Goal: Navigation & Orientation: Find specific page/section

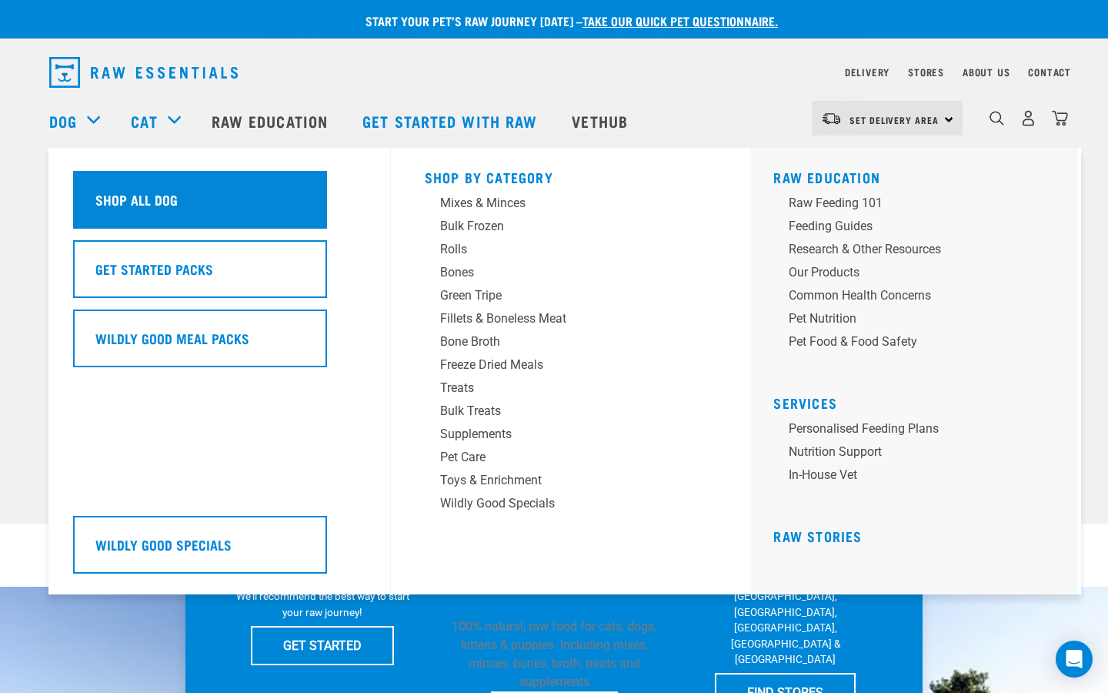
click at [154, 193] on div "Shop All Dog" at bounding box center [200, 200] width 254 height 58
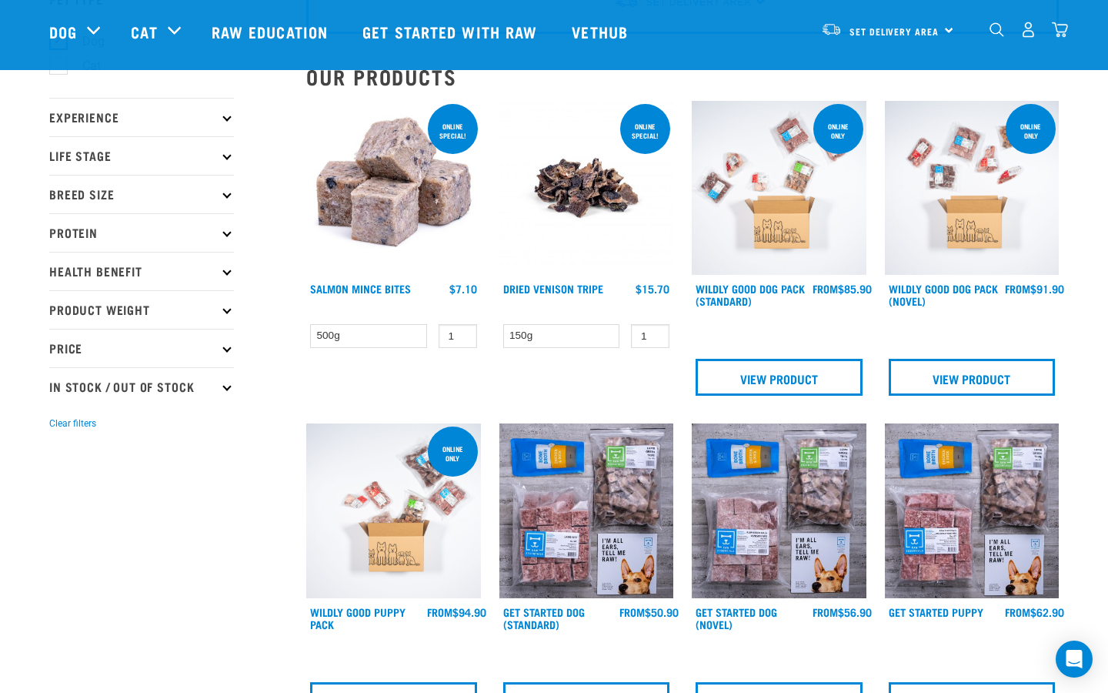
scroll to position [131, 0]
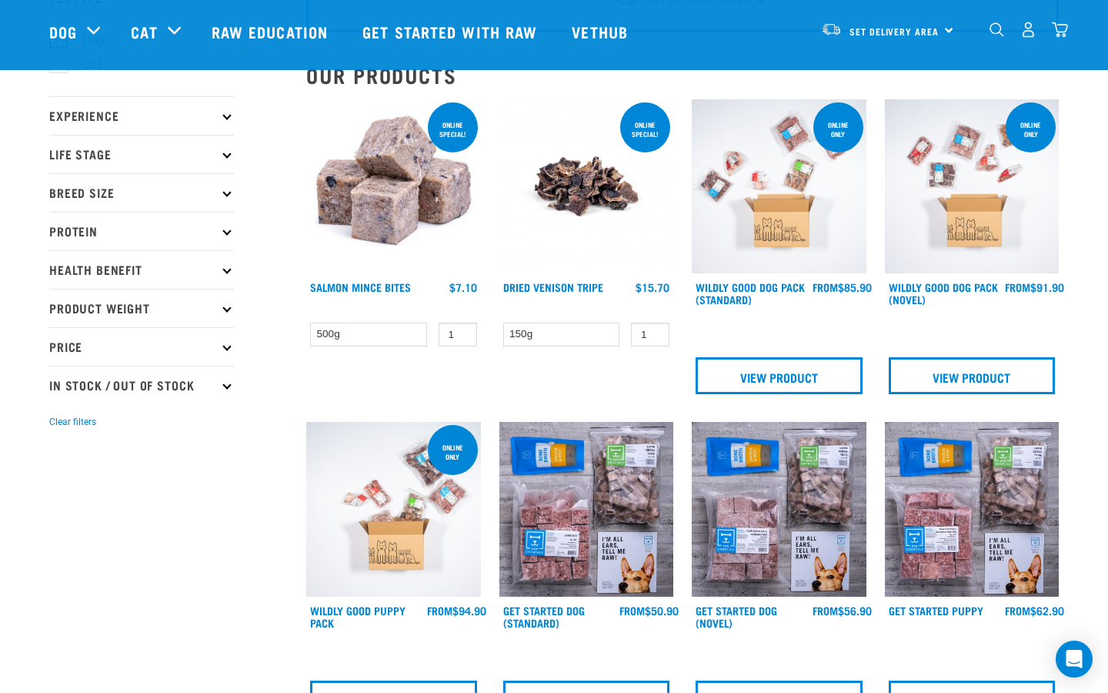
click at [221, 229] on p "Protein" at bounding box center [141, 231] width 185 height 38
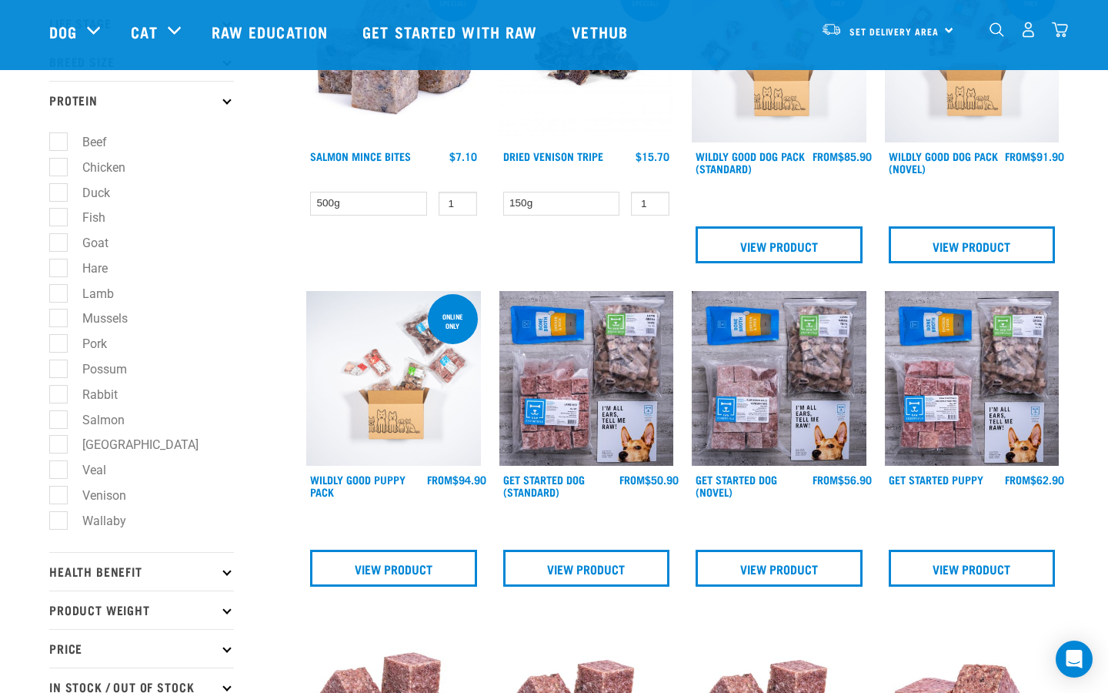
scroll to position [262, 0]
click at [98, 475] on label "Veal" at bounding box center [85, 469] width 55 height 19
click at [59, 471] on input "Veal" at bounding box center [54, 466] width 10 height 10
checkbox input "true"
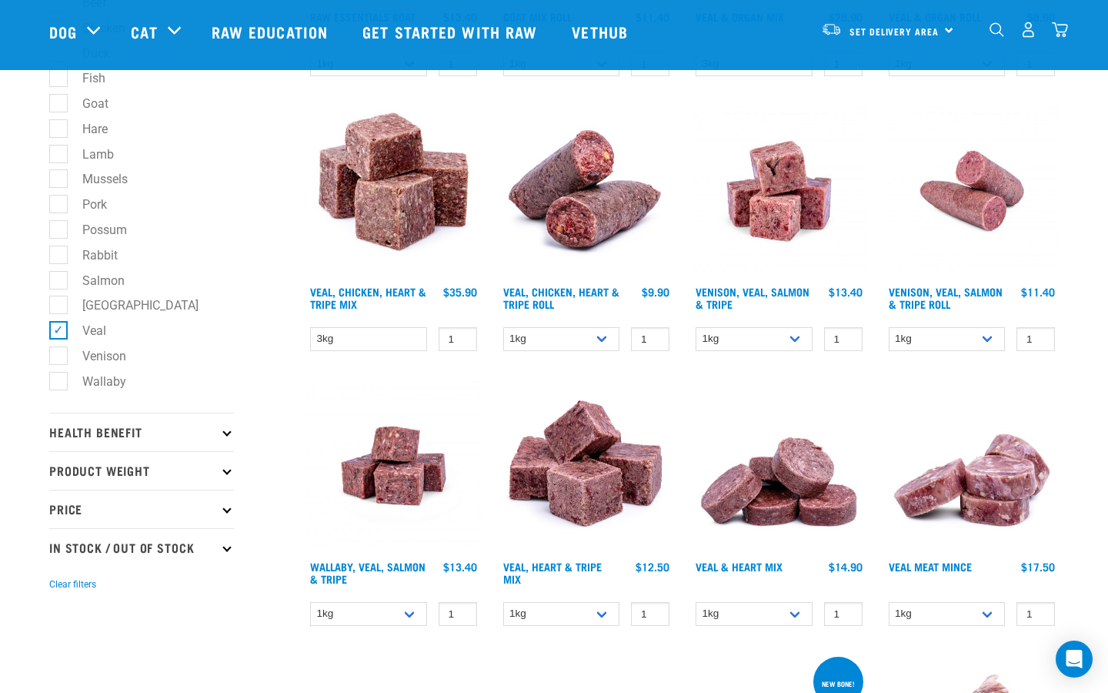
scroll to position [401, 0]
click at [64, 329] on label "Veal" at bounding box center [85, 330] width 55 height 19
click at [59, 329] on input "Veal" at bounding box center [54, 328] width 10 height 10
checkbox input "false"
click at [62, 361] on label "Venison" at bounding box center [95, 355] width 75 height 19
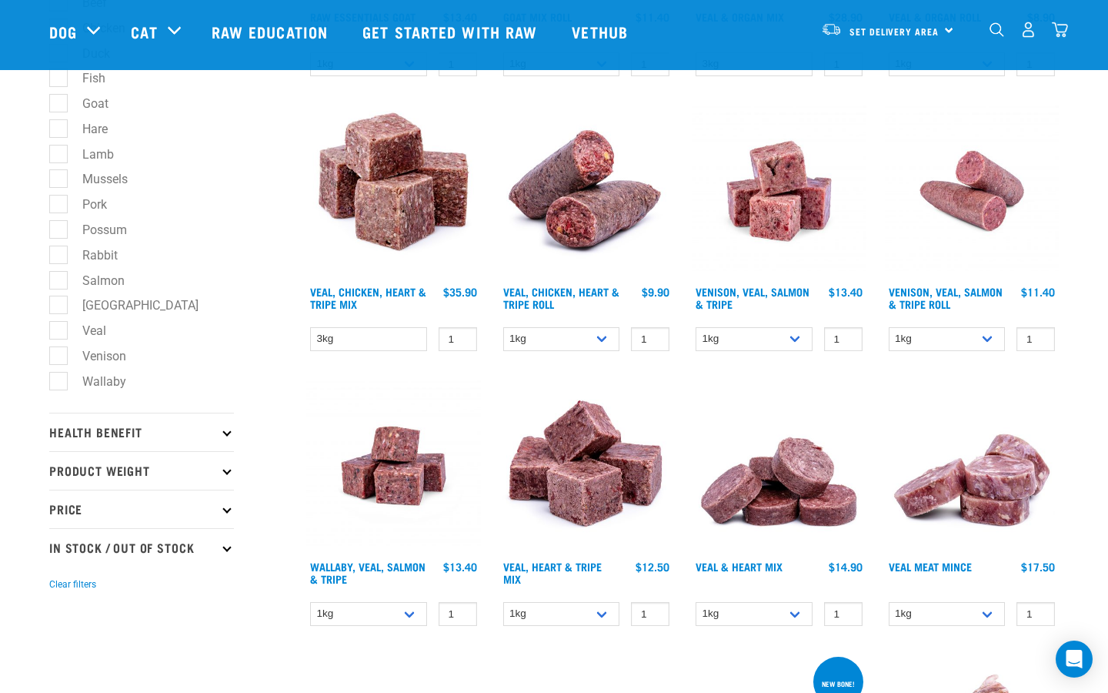
click at [59, 358] on input "Venison" at bounding box center [54, 353] width 10 height 10
checkbox input "true"
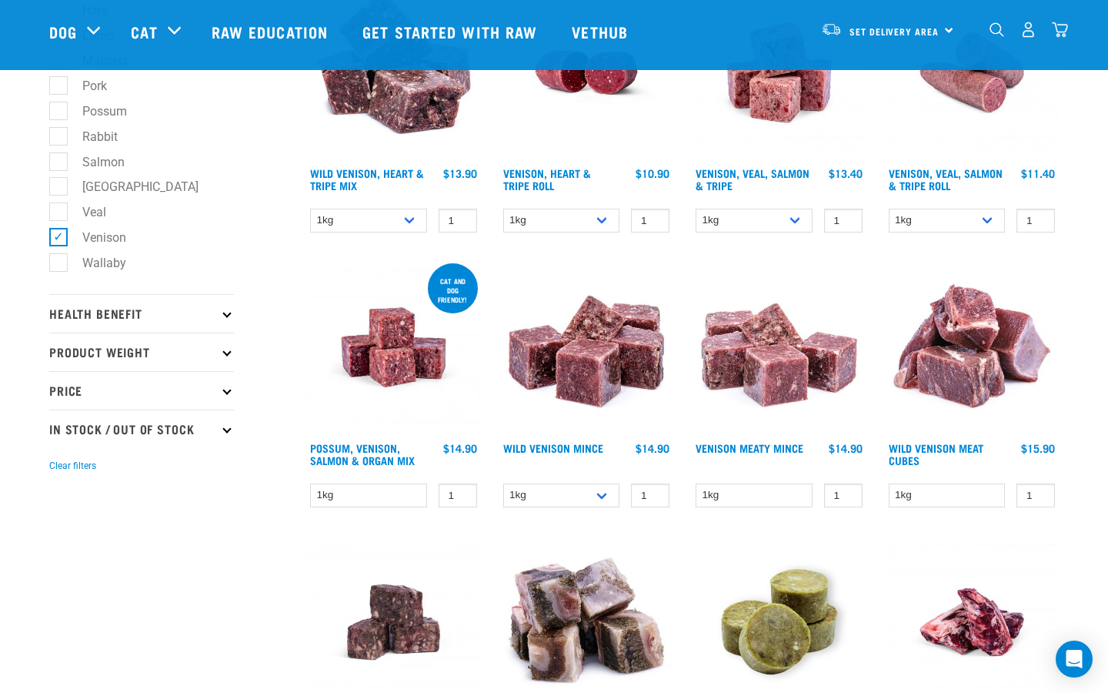
scroll to position [520, 0]
click at [609, 356] on img at bounding box center [587, 346] width 175 height 175
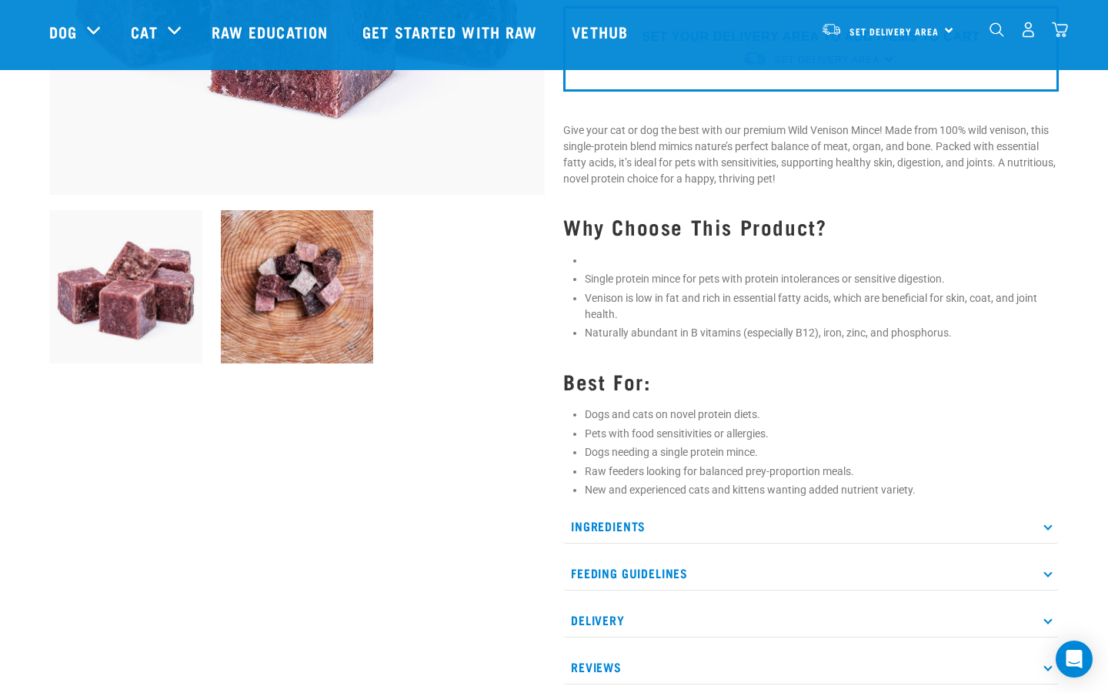
scroll to position [414, 0]
click at [1044, 526] on p "Ingredients" at bounding box center [811, 525] width 496 height 35
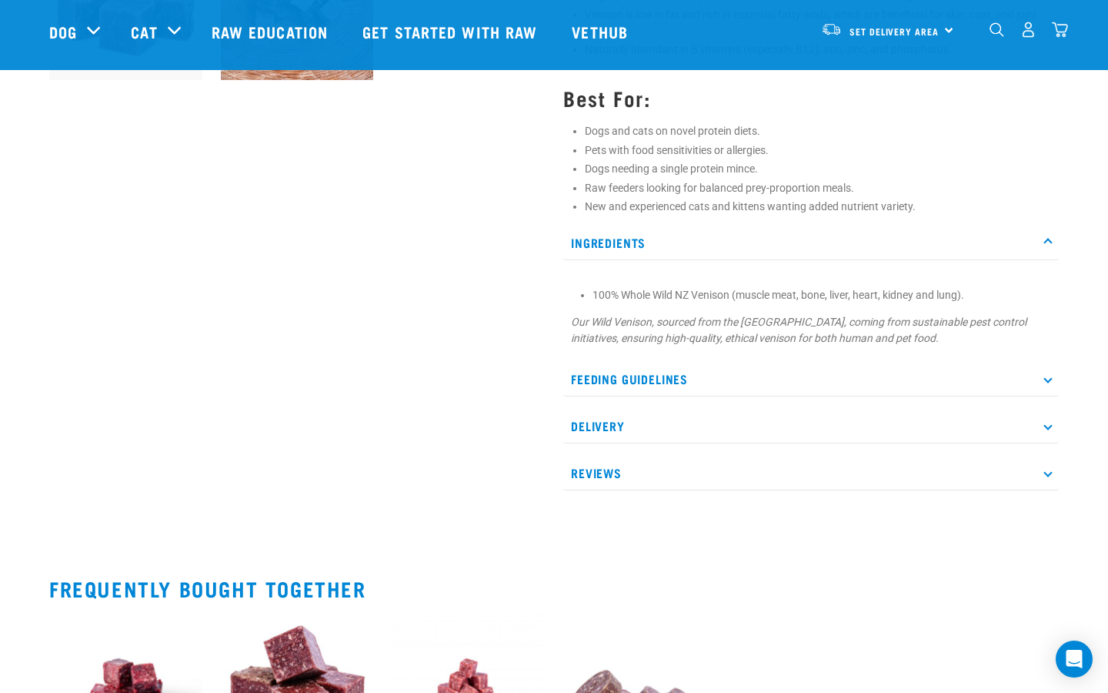
scroll to position [699, 0]
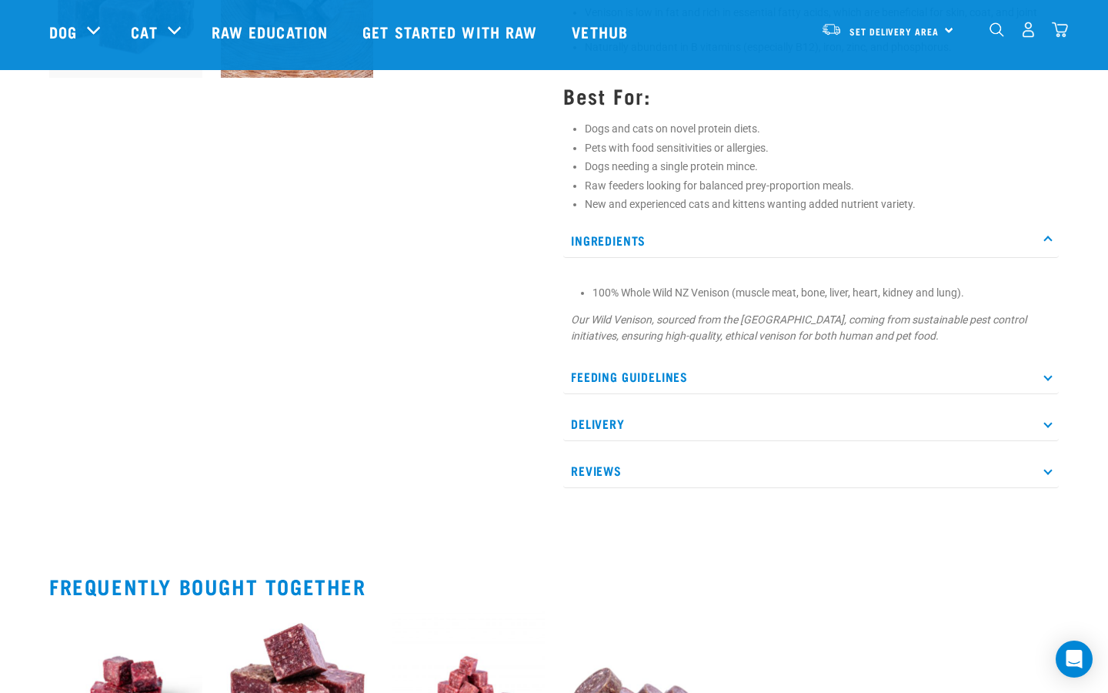
click at [1050, 371] on p "Feeding Guidelines" at bounding box center [811, 376] width 496 height 35
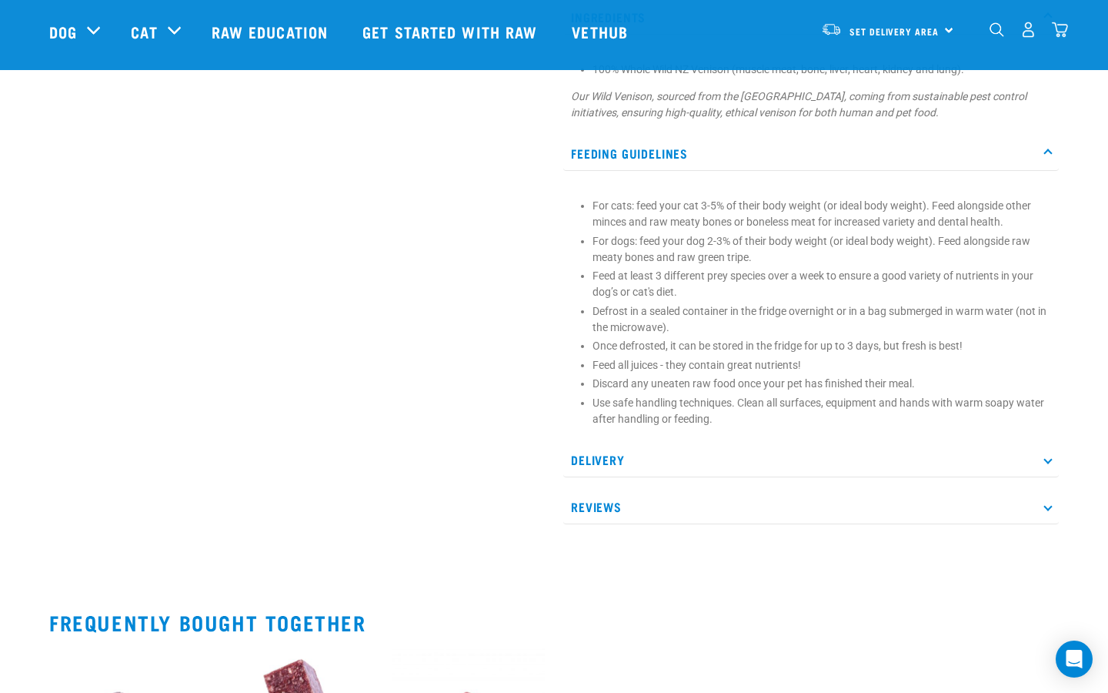
scroll to position [925, 0]
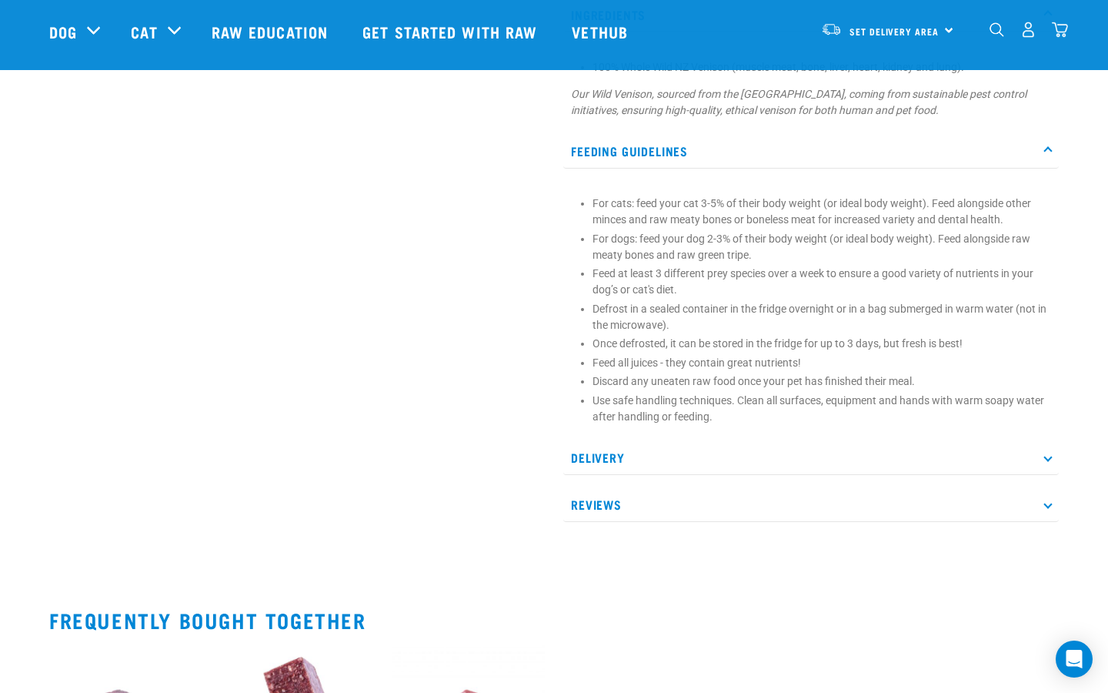
click at [1038, 457] on p "Delivery" at bounding box center [811, 457] width 496 height 35
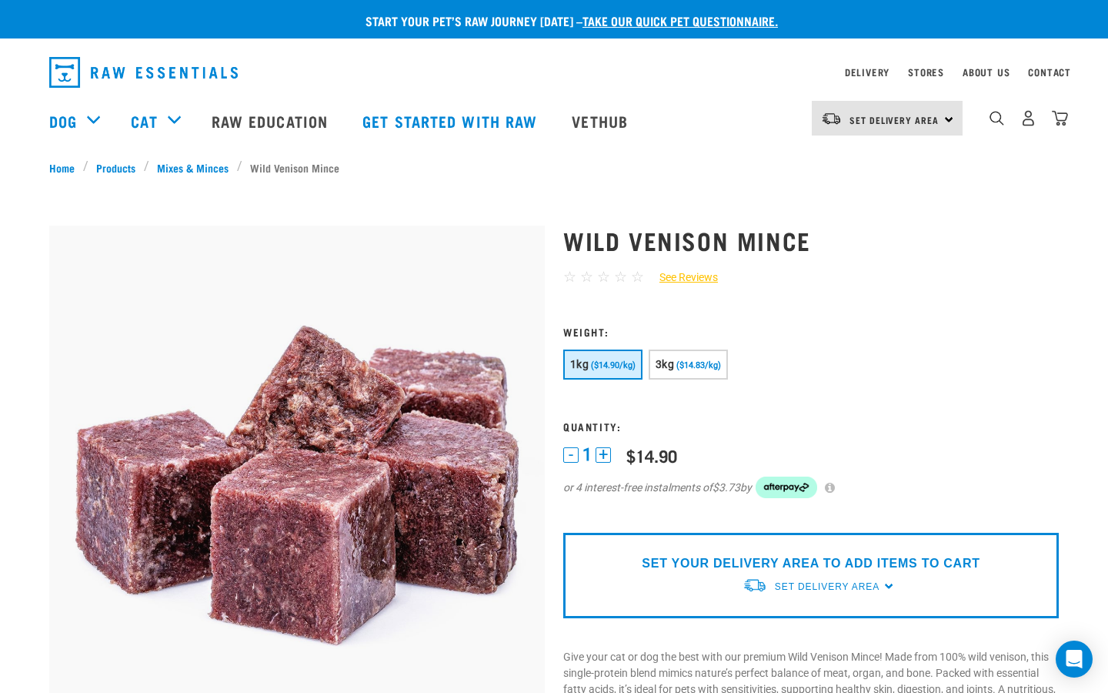
scroll to position [0, 0]
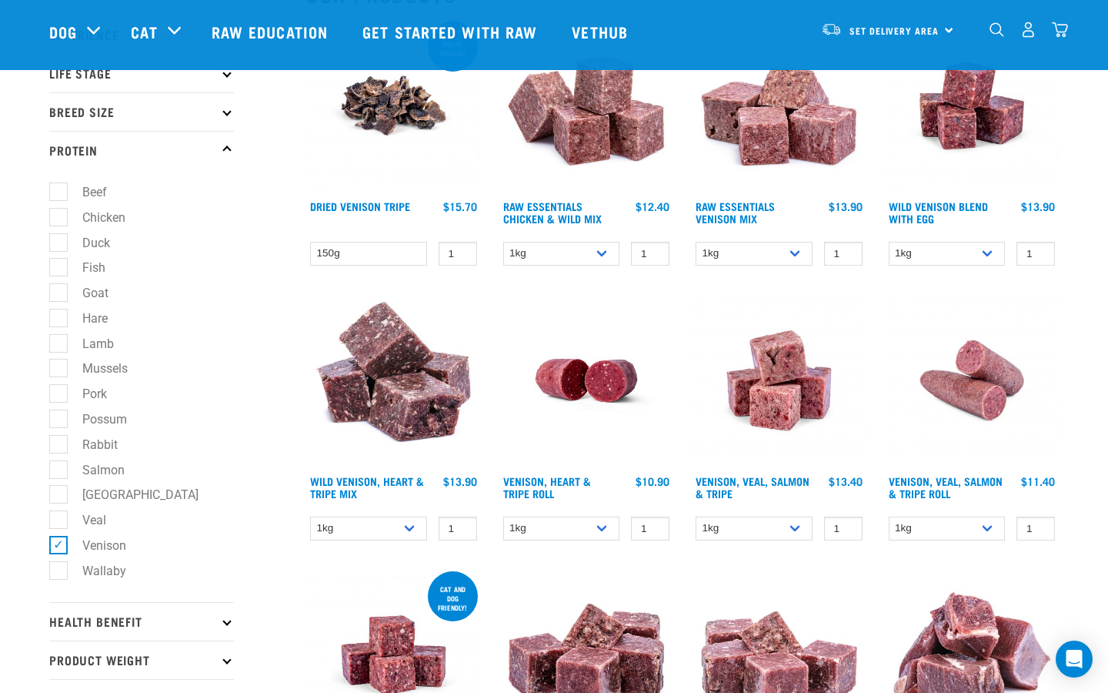
scroll to position [194, 0]
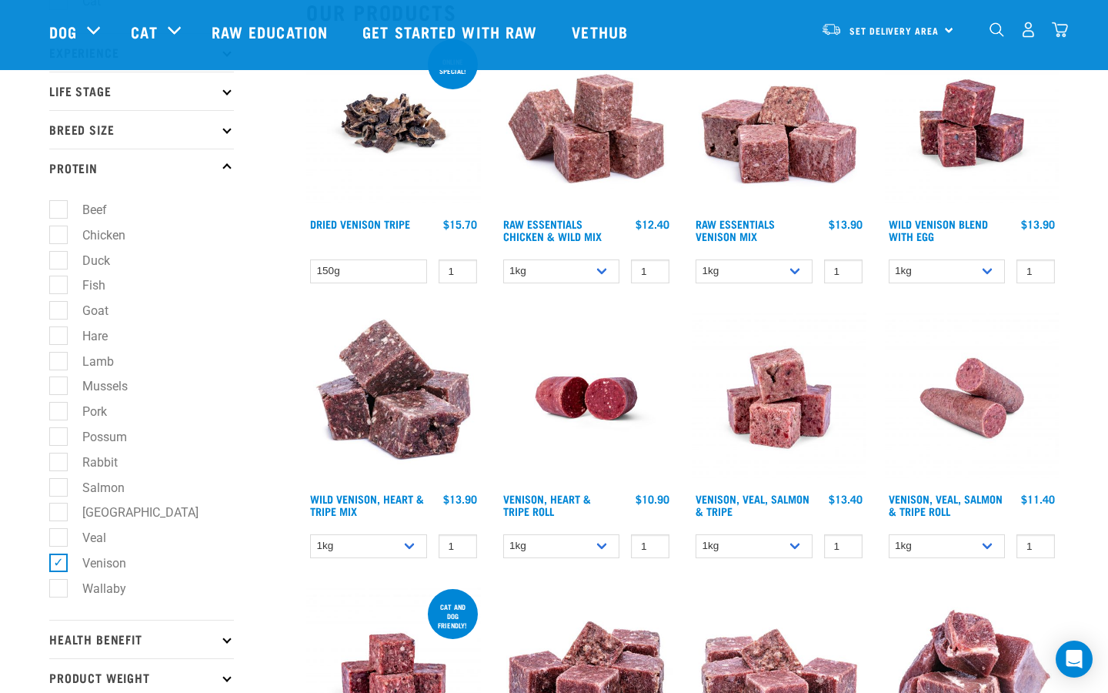
click at [62, 210] on label "Beef" at bounding box center [85, 209] width 55 height 19
click at [59, 210] on input "Beef" at bounding box center [54, 207] width 10 height 10
checkbox input "true"
click at [62, 556] on label "Venison" at bounding box center [95, 562] width 75 height 19
click at [59, 556] on input "Venison" at bounding box center [54, 560] width 10 height 10
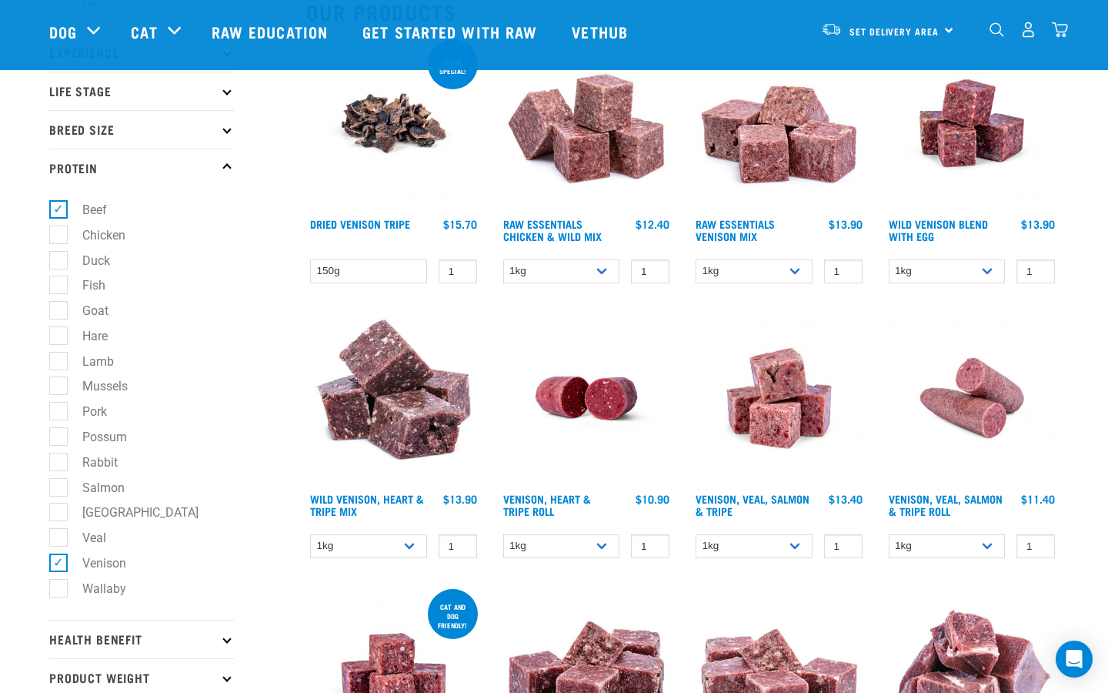
checkbox input "false"
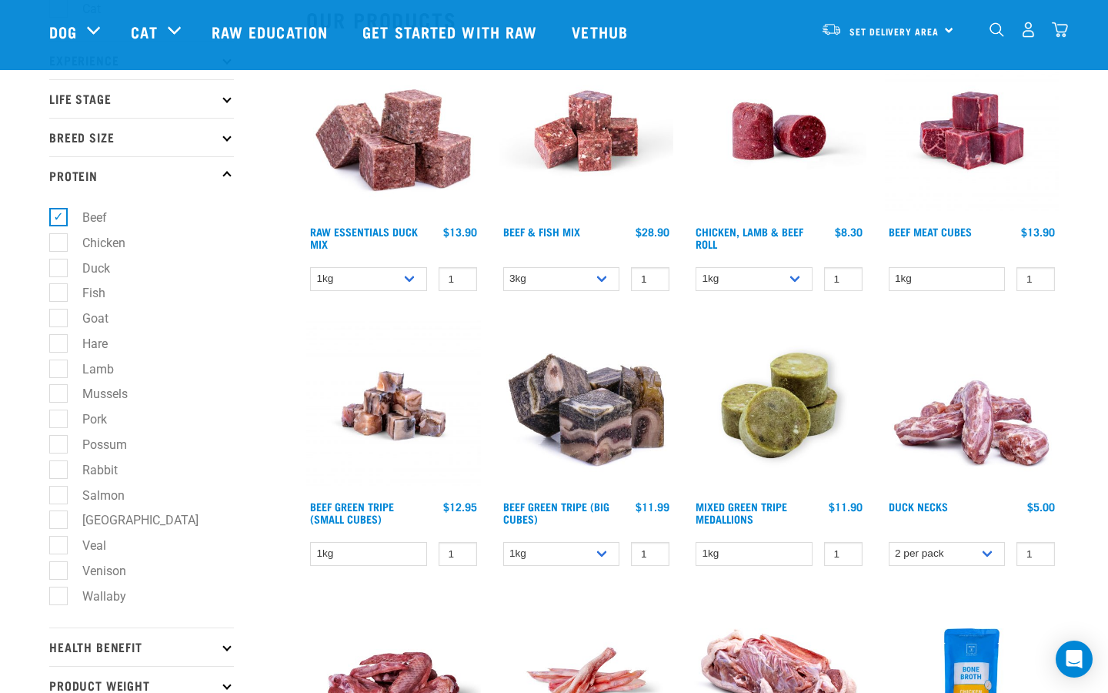
scroll to position [208, 0]
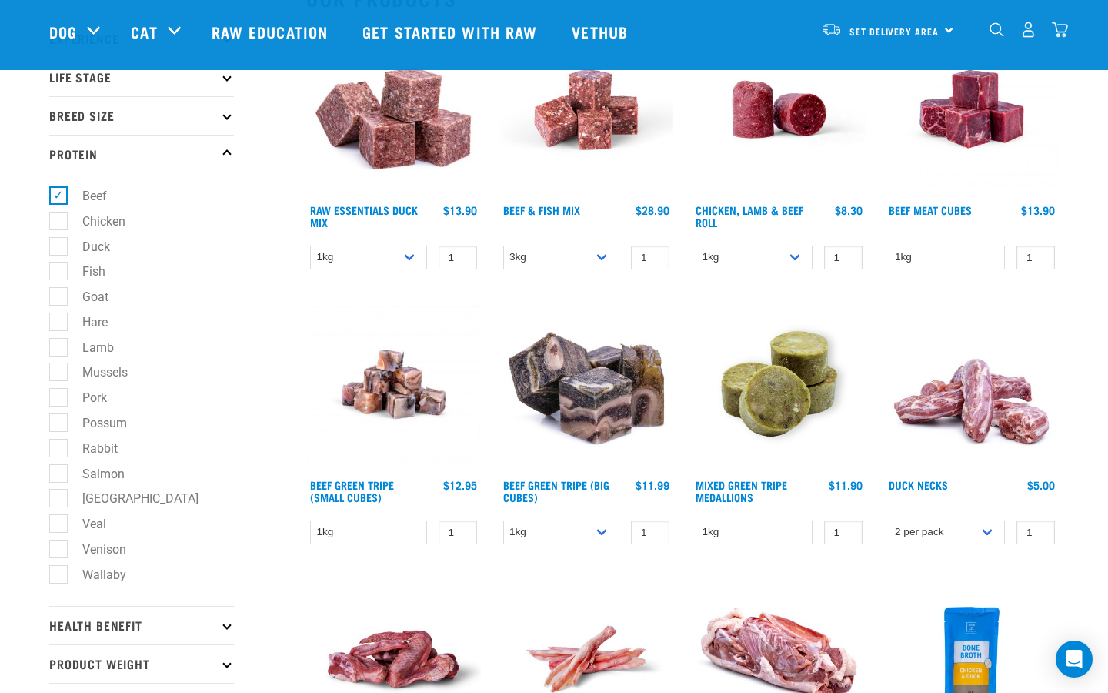
click at [59, 574] on label "Wallaby" at bounding box center [95, 574] width 75 height 19
click at [59, 574] on input "Wallaby" at bounding box center [54, 572] width 10 height 10
checkbox input "true"
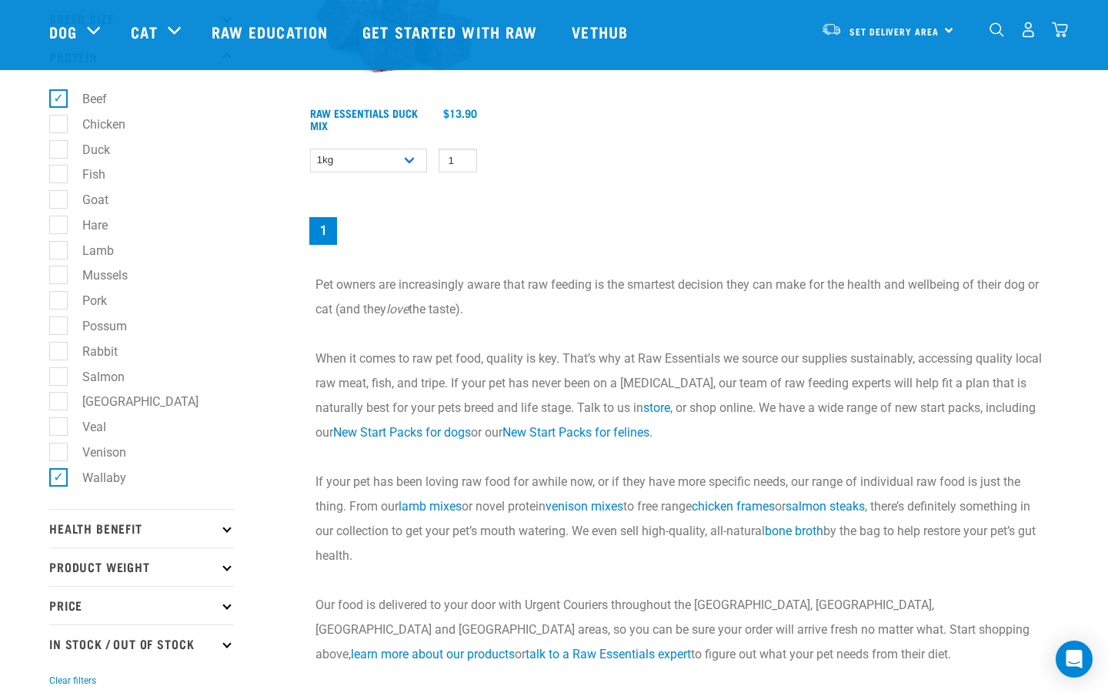
scroll to position [303, 0]
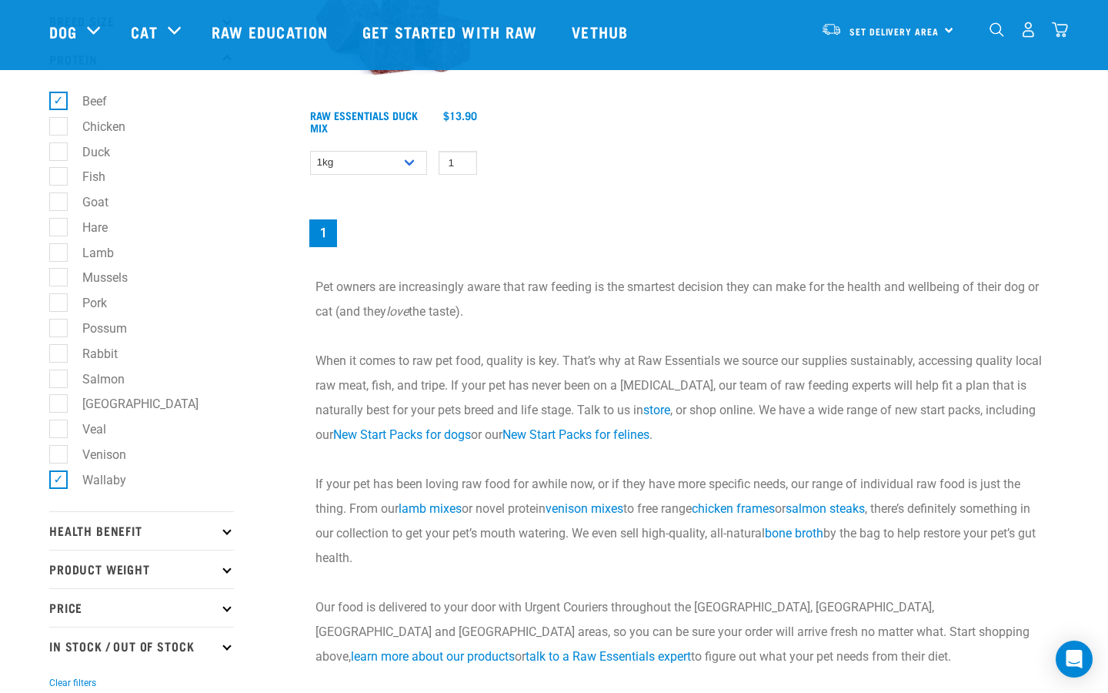
click at [60, 95] on label "Beef" at bounding box center [85, 101] width 55 height 19
click at [59, 95] on input "Beef" at bounding box center [54, 99] width 10 height 10
checkbox input "false"
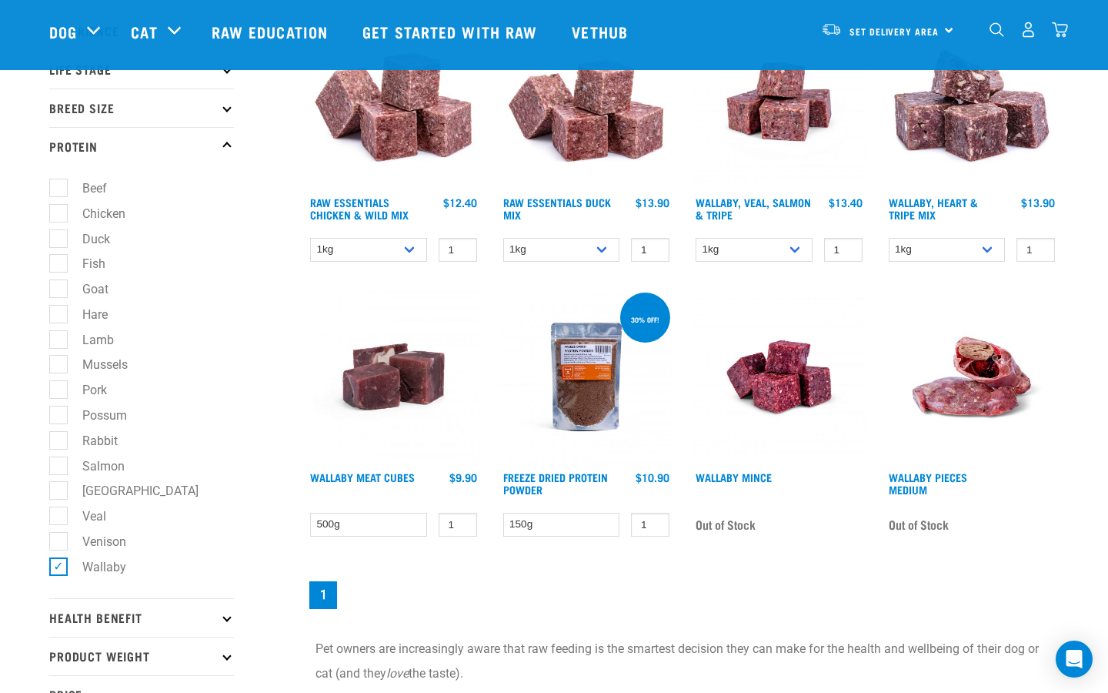
scroll to position [217, 0]
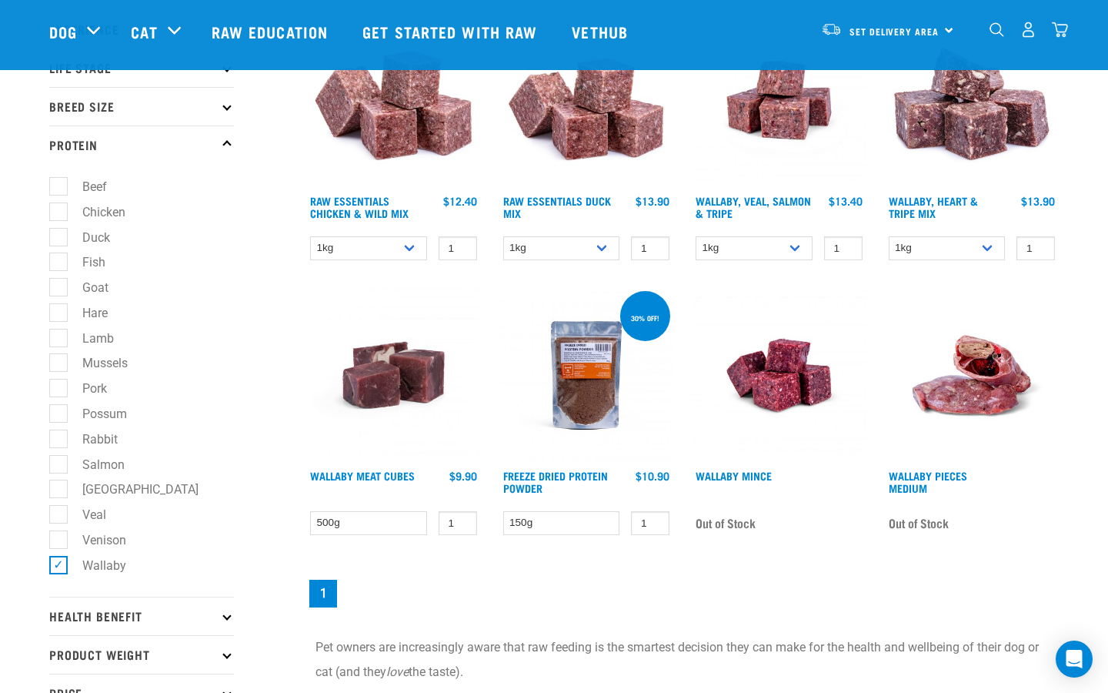
click at [67, 463] on label "Salmon" at bounding box center [94, 464] width 73 height 19
click at [59, 463] on input "Salmon" at bounding box center [54, 461] width 10 height 10
checkbox input "true"
click at [59, 563] on label "Wallaby" at bounding box center [95, 565] width 75 height 19
click at [59, 563] on input "Wallaby" at bounding box center [54, 562] width 10 height 10
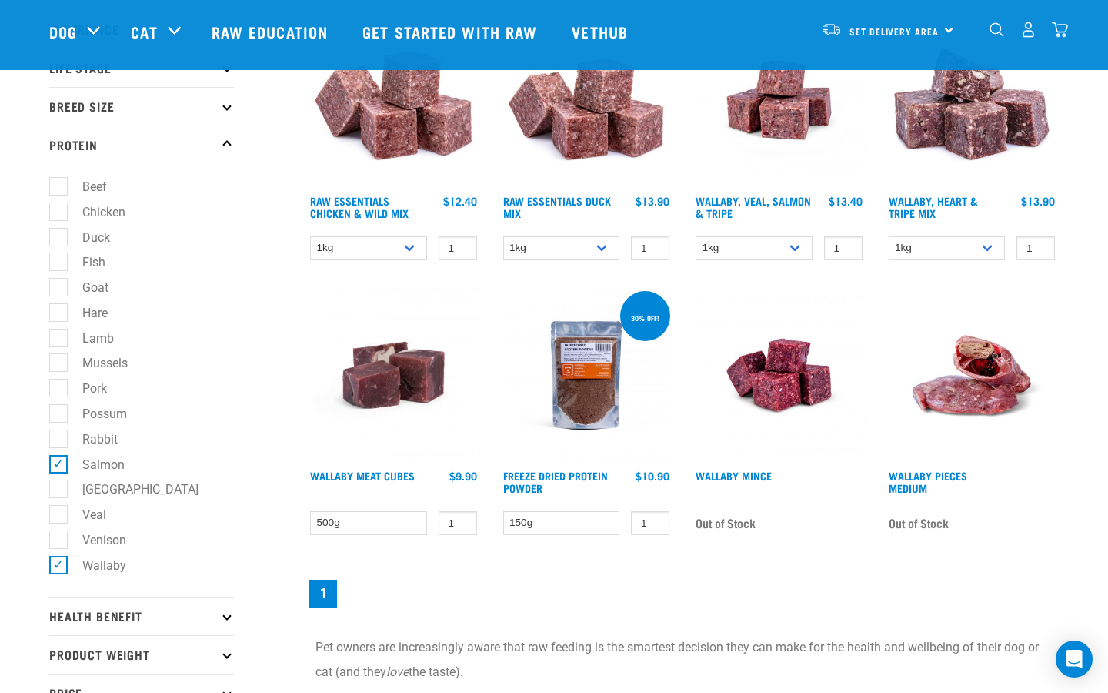
checkbox input "false"
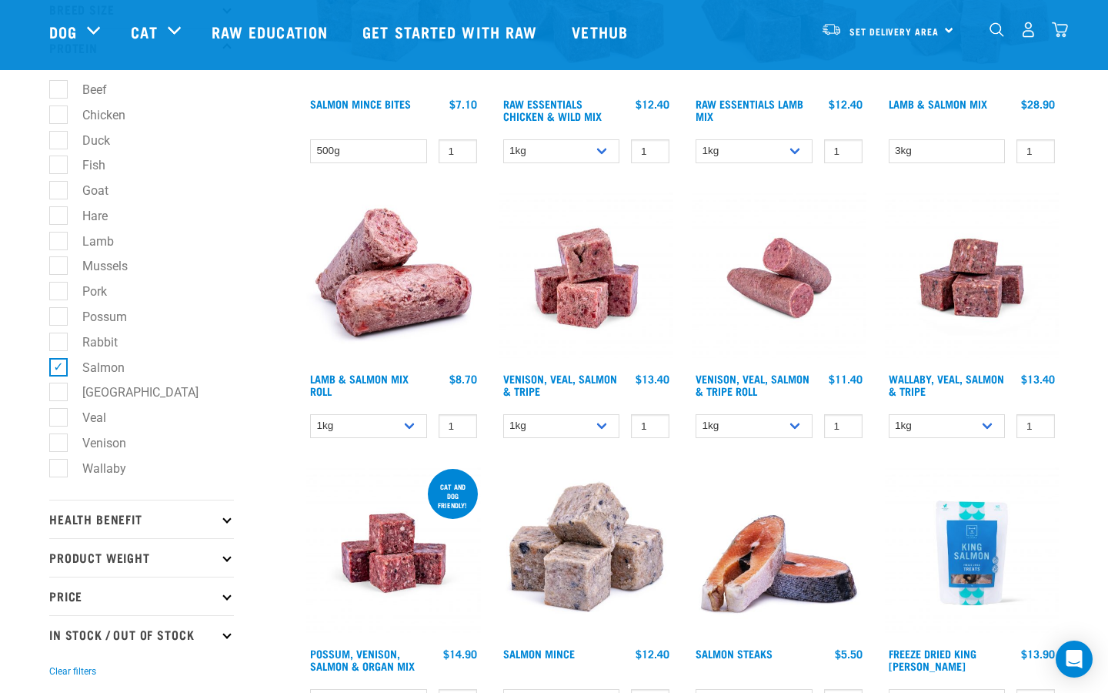
scroll to position [328, 0]
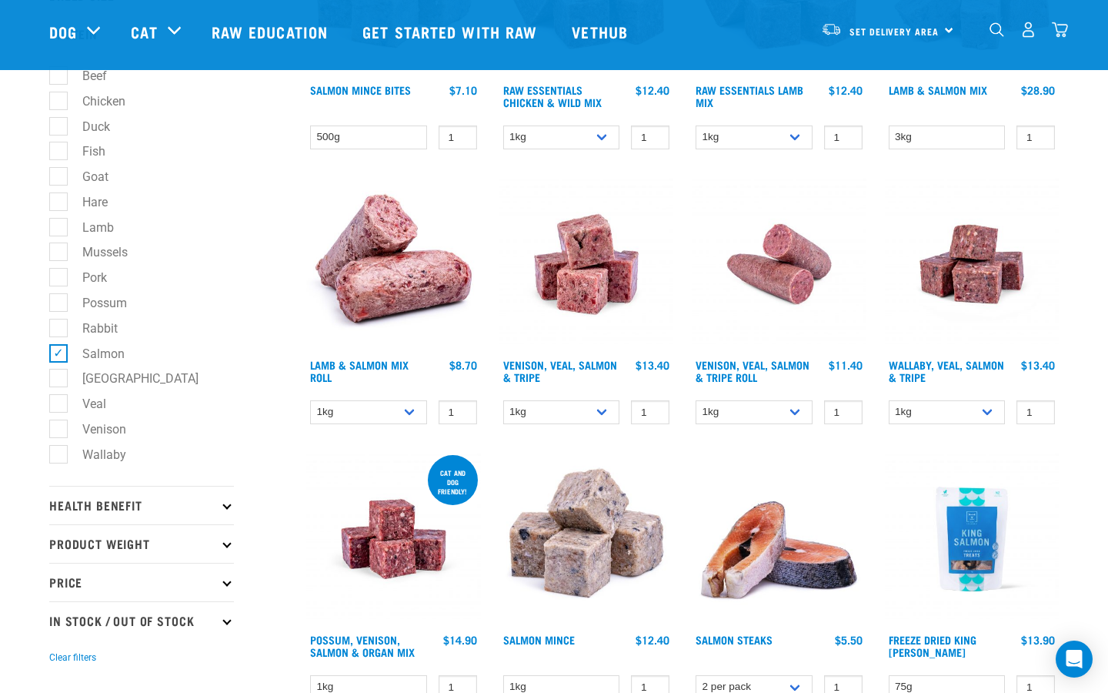
click at [59, 153] on label "Fish" at bounding box center [85, 151] width 54 height 19
click at [59, 153] on input "Fish" at bounding box center [54, 149] width 10 height 10
checkbox input "true"
click at [66, 346] on label "Salmon" at bounding box center [94, 353] width 73 height 19
click at [59, 346] on input "Salmon" at bounding box center [54, 351] width 10 height 10
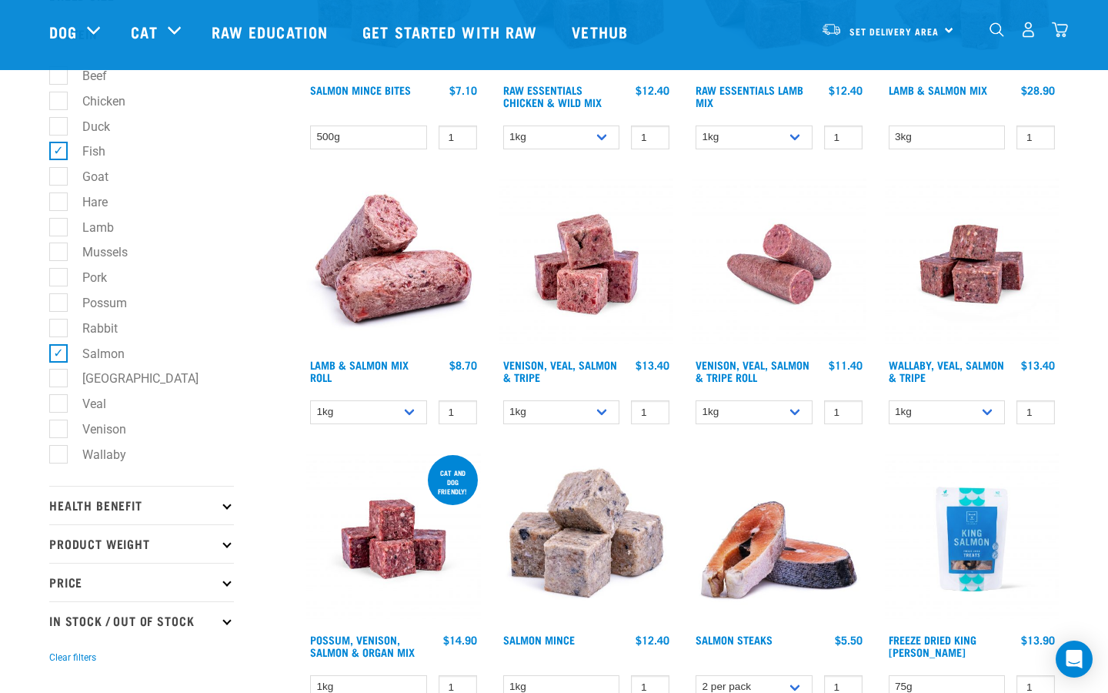
checkbox input "false"
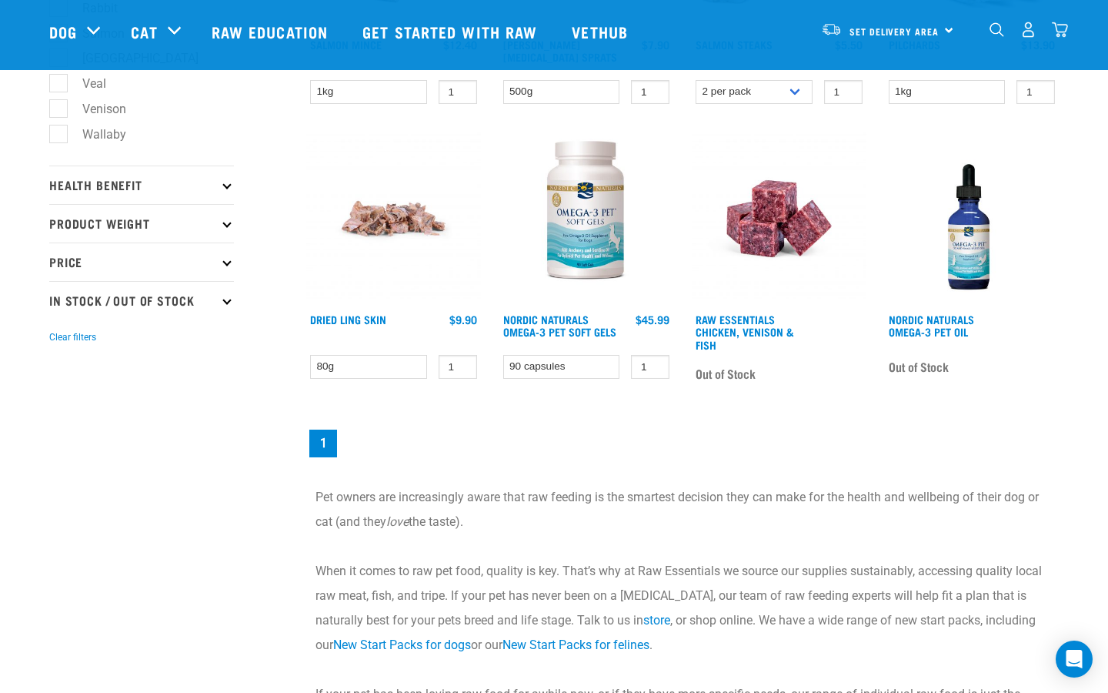
scroll to position [495, 0]
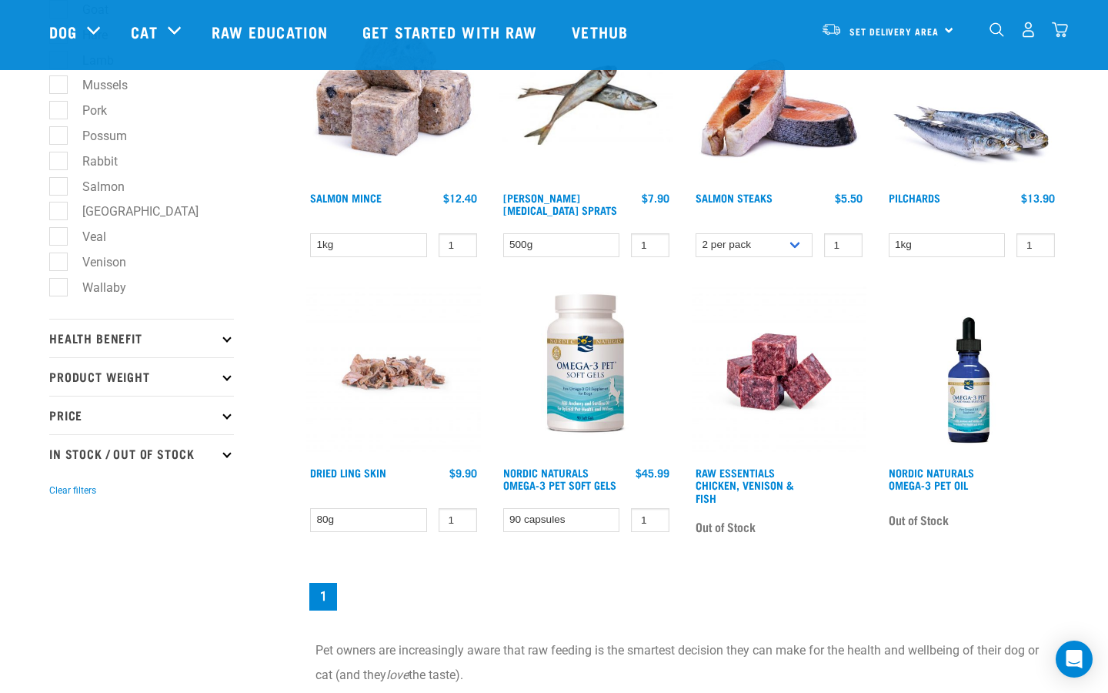
click at [61, 216] on label "[GEOGRAPHIC_DATA]" at bounding box center [131, 211] width 147 height 19
click at [59, 214] on input "[GEOGRAPHIC_DATA]" at bounding box center [54, 209] width 10 height 10
checkbox input "true"
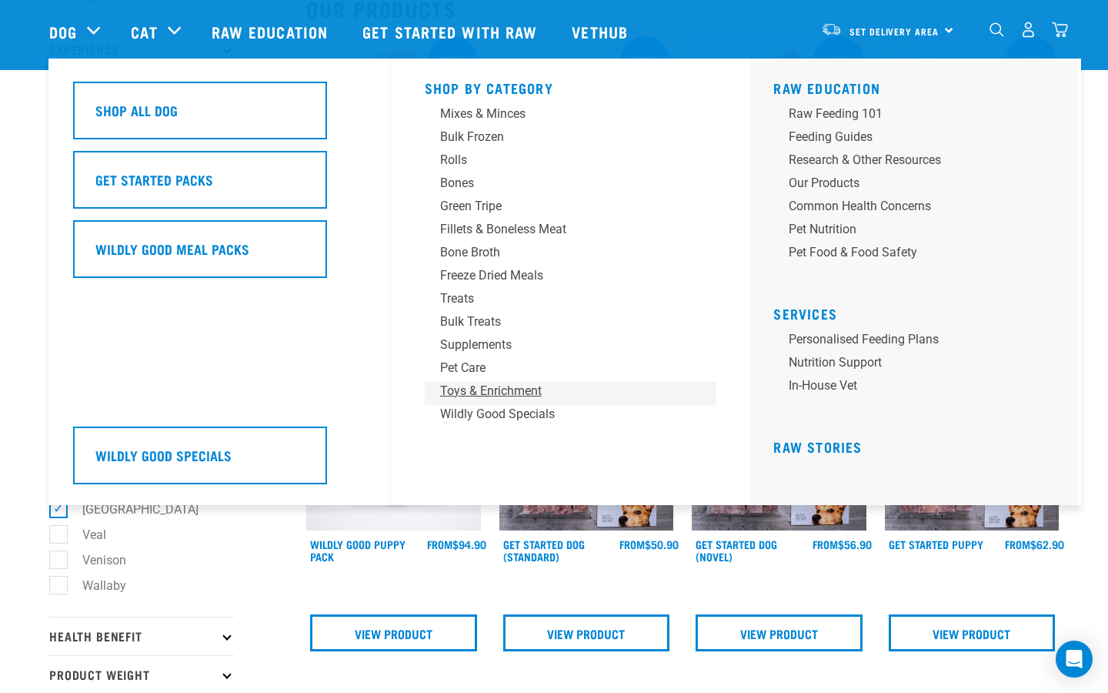
scroll to position [205, 0]
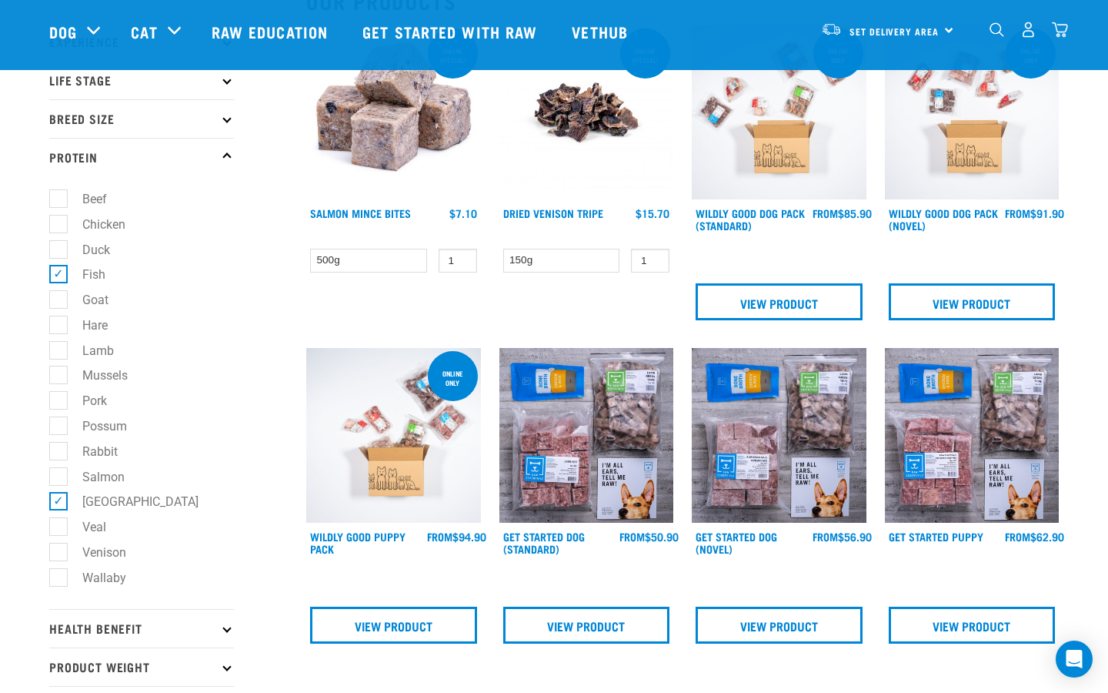
click at [58, 271] on label "Fish" at bounding box center [85, 274] width 54 height 19
click at [56, 271] on input "Fish" at bounding box center [54, 272] width 10 height 10
checkbox input "false"
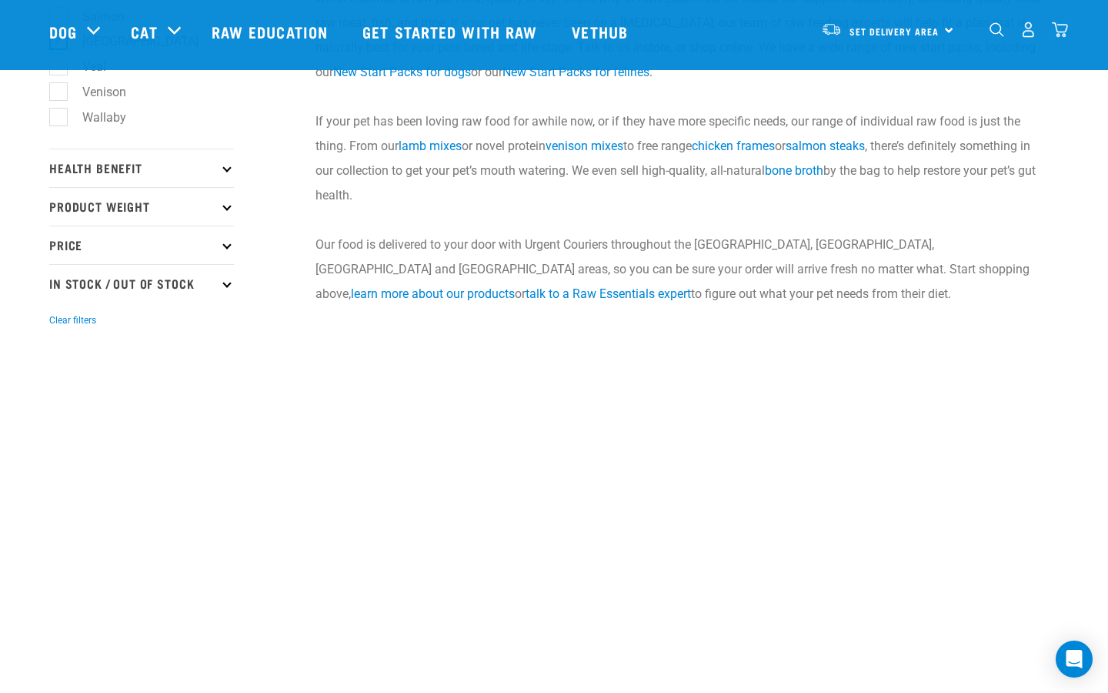
scroll to position [665, 0]
click at [222, 283] on p "In Stock / Out Of Stock" at bounding box center [141, 283] width 185 height 38
click at [62, 351] on label "Out Of Stock" at bounding box center [108, 350] width 100 height 19
click at [59, 351] on input "Out Of Stock" at bounding box center [54, 348] width 10 height 10
checkbox input "true"
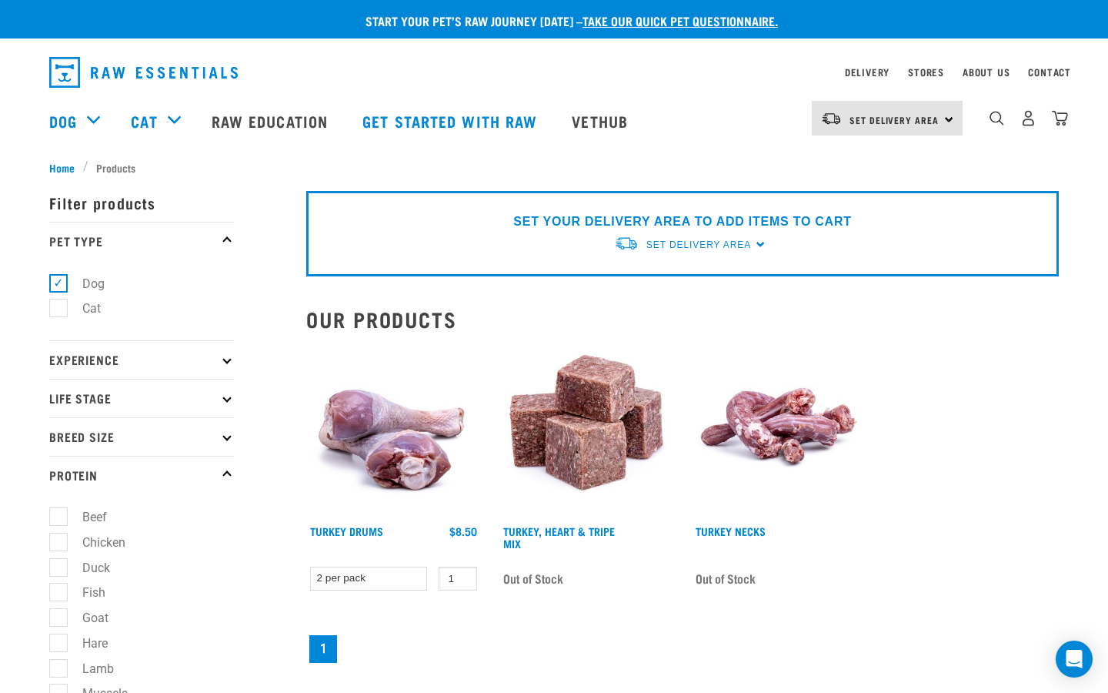
click at [153, 69] on img "dropdown navigation" at bounding box center [143, 72] width 189 height 31
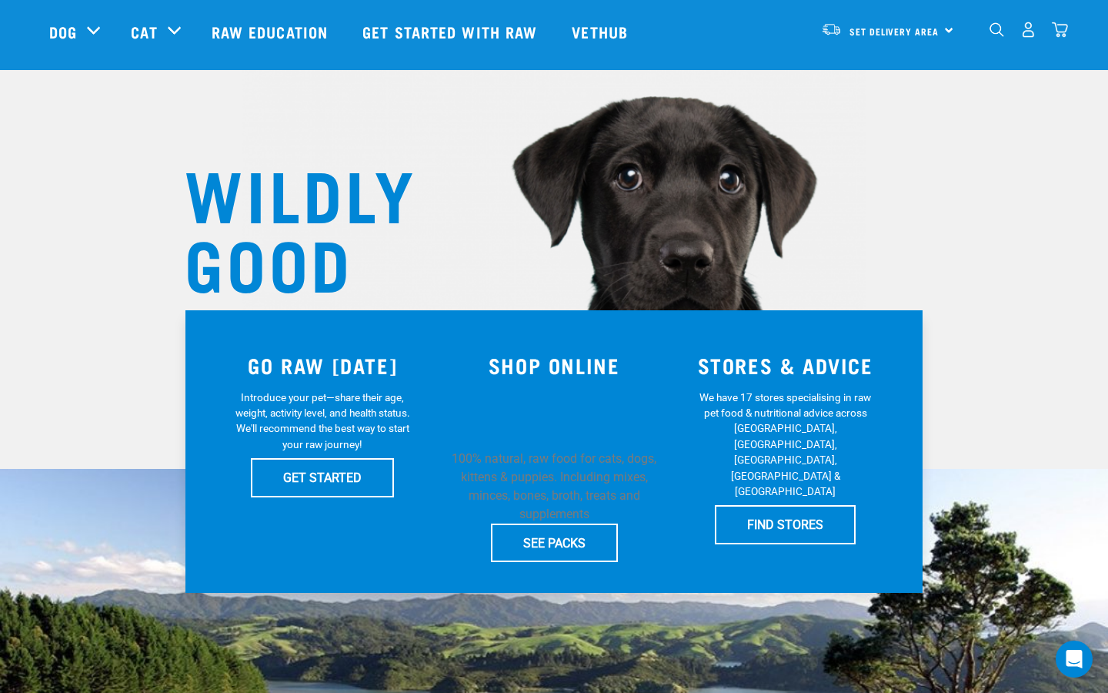
scroll to position [55, 0]
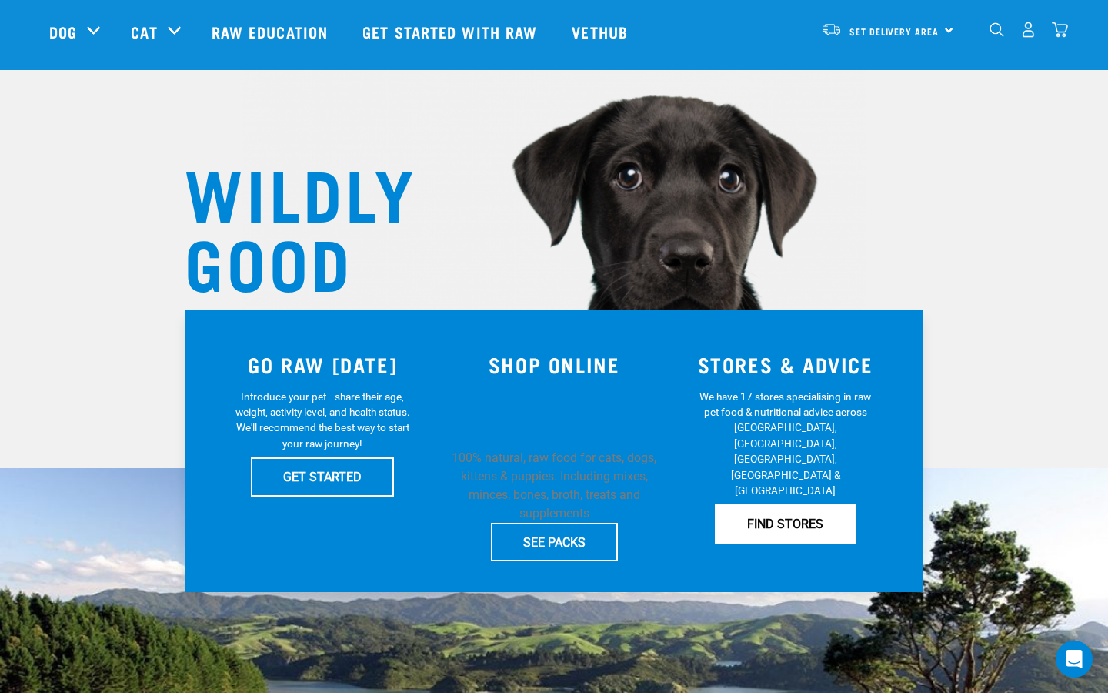
click at [795, 504] on link "FIND STORES" at bounding box center [785, 523] width 141 height 38
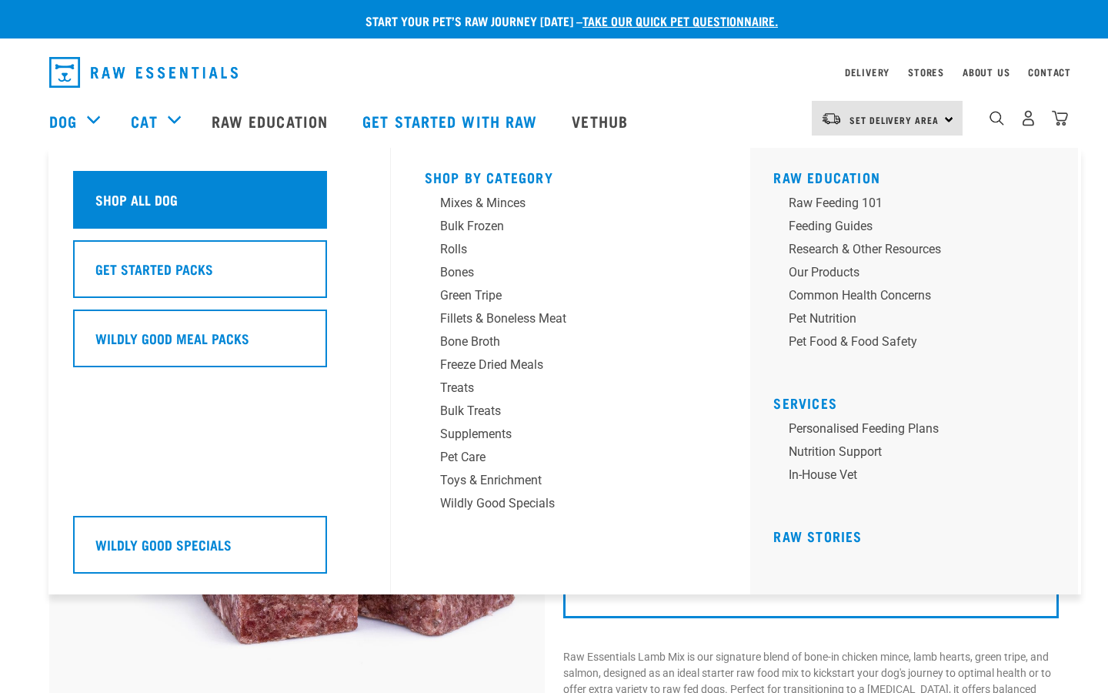
click at [132, 192] on div "Shop All Dog" at bounding box center [200, 200] width 254 height 58
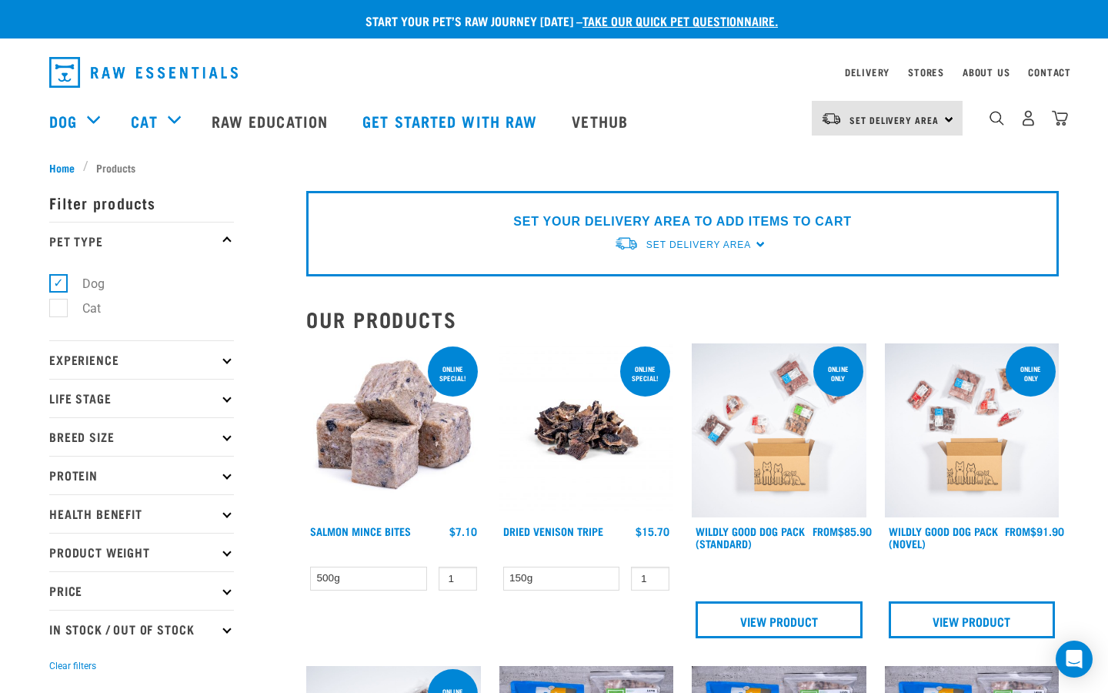
click at [226, 473] on icon at bounding box center [226, 474] width 8 height 8
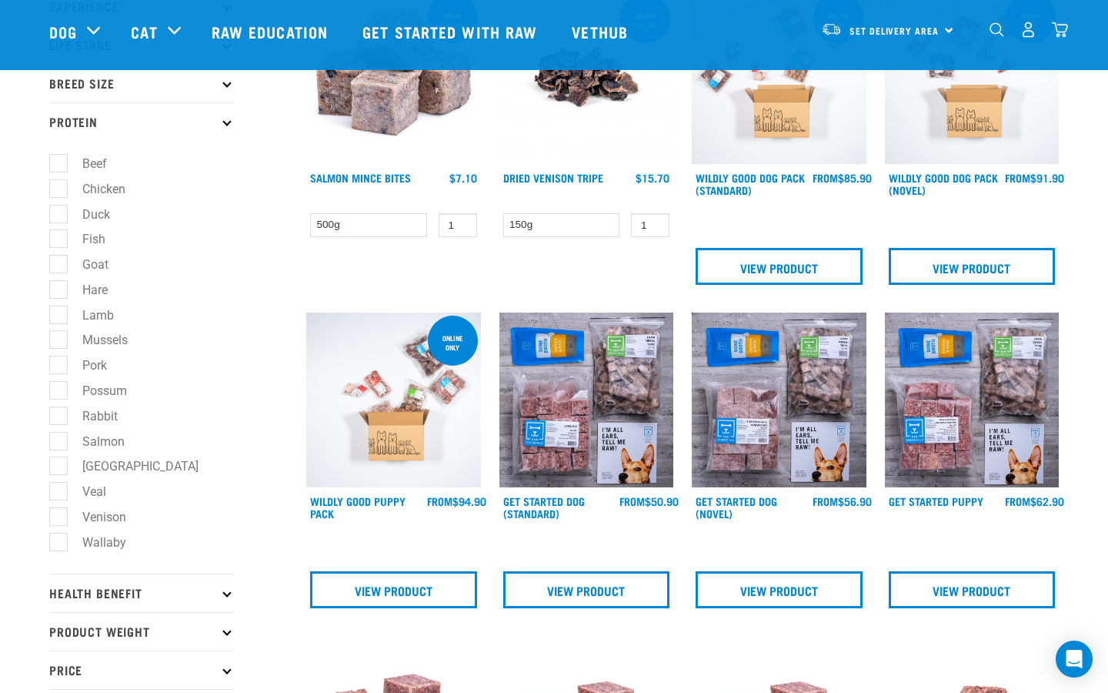
scroll to position [306, 0]
